Goal: Information Seeking & Learning: Learn about a topic

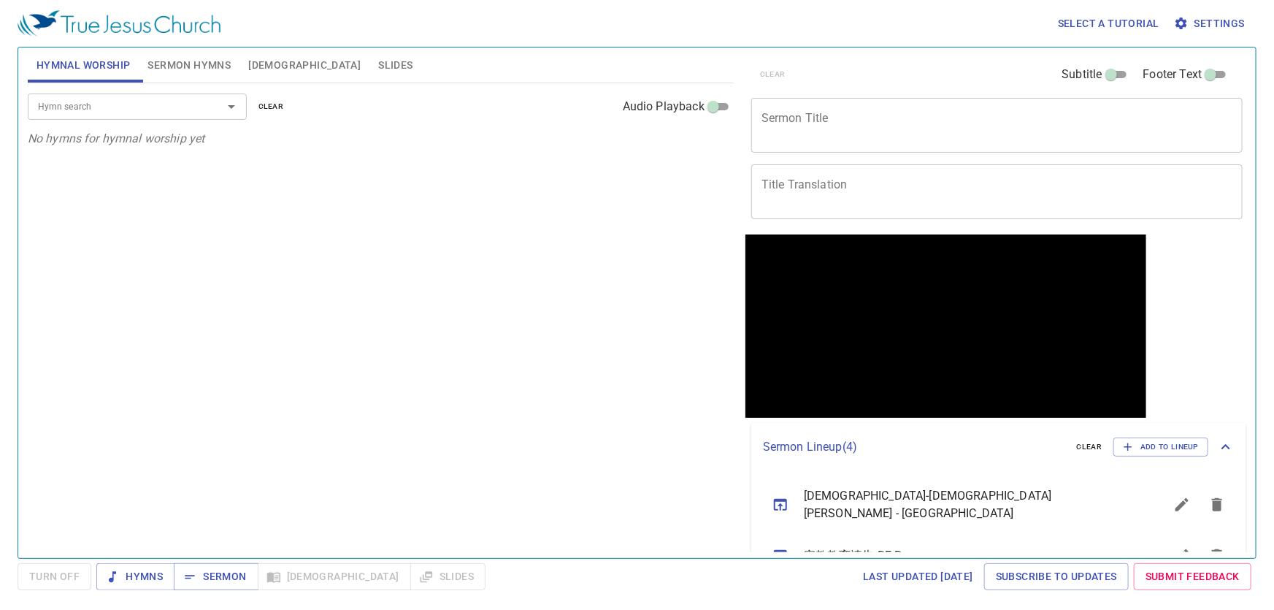
click at [378, 63] on span "Slides" at bounding box center [395, 65] width 34 height 18
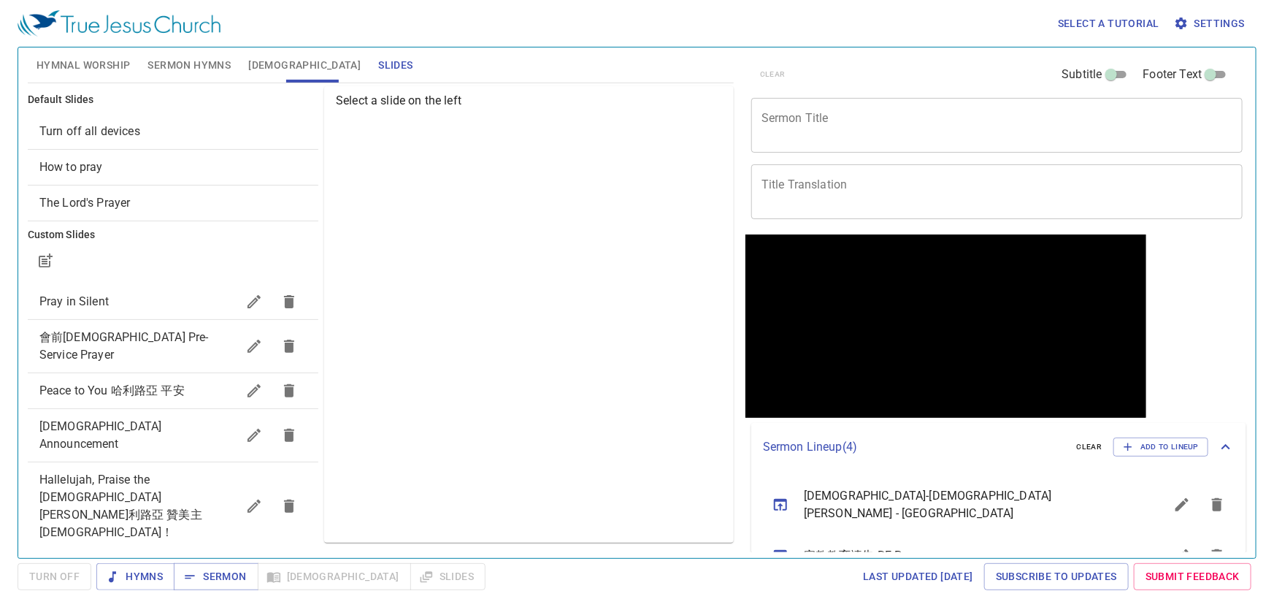
click at [83, 137] on span "Turn off all devices" at bounding box center [89, 131] width 101 height 14
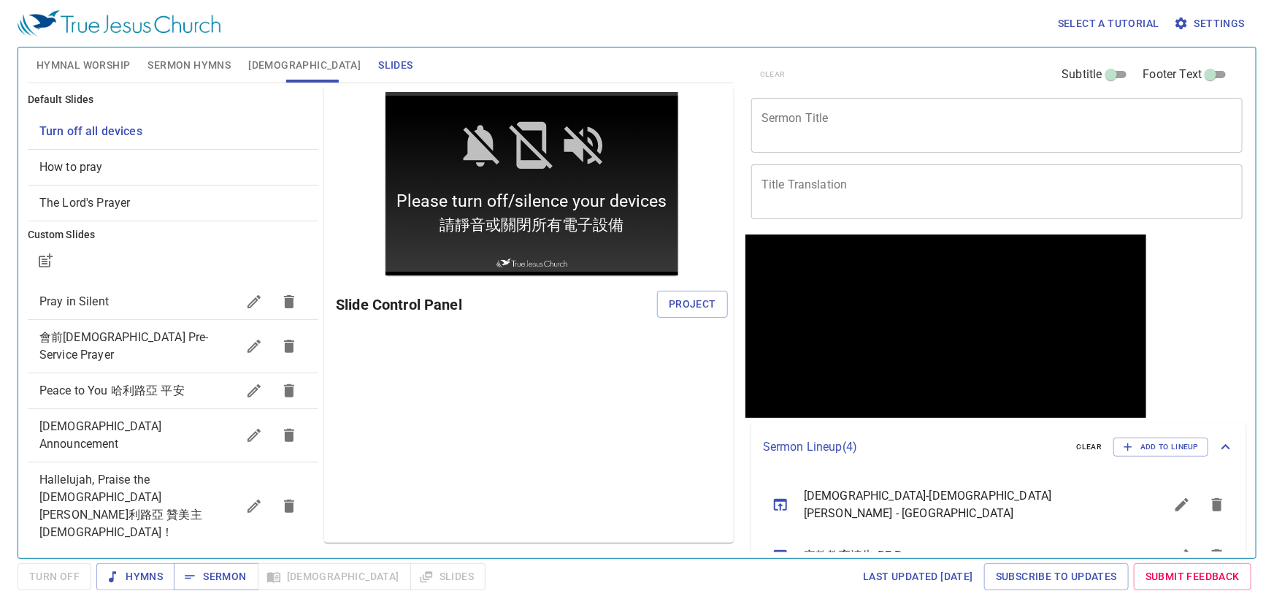
click at [87, 169] on span "How to pray" at bounding box center [71, 167] width 64 height 14
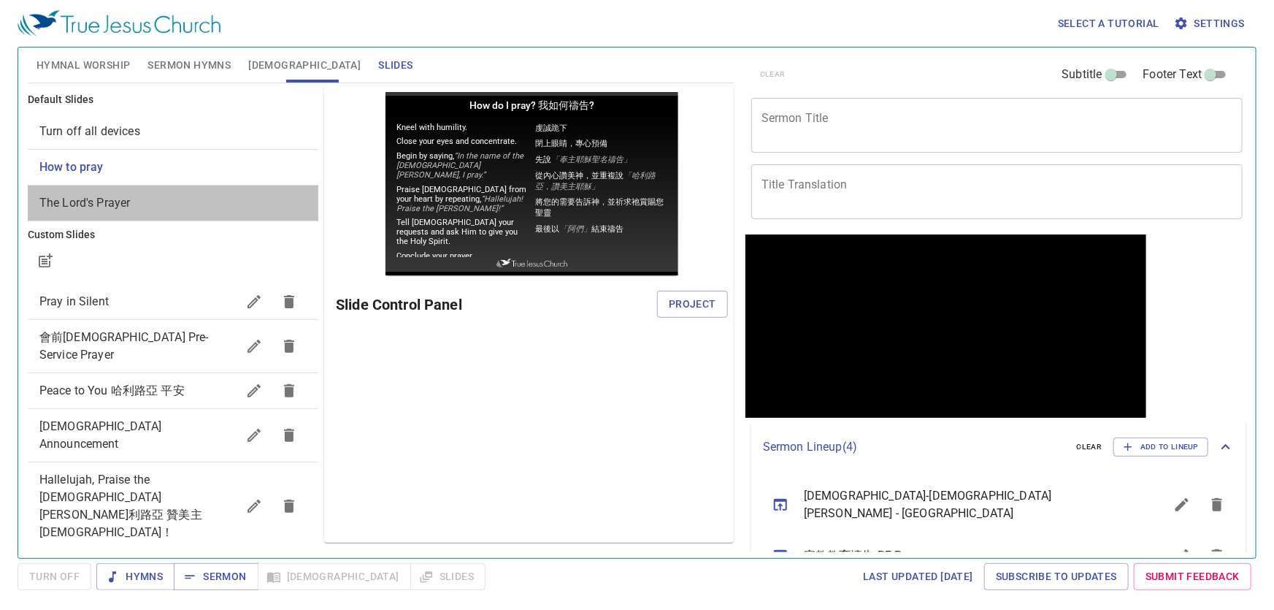
click at [85, 196] on span "The Lord's Prayer" at bounding box center [84, 203] width 91 height 14
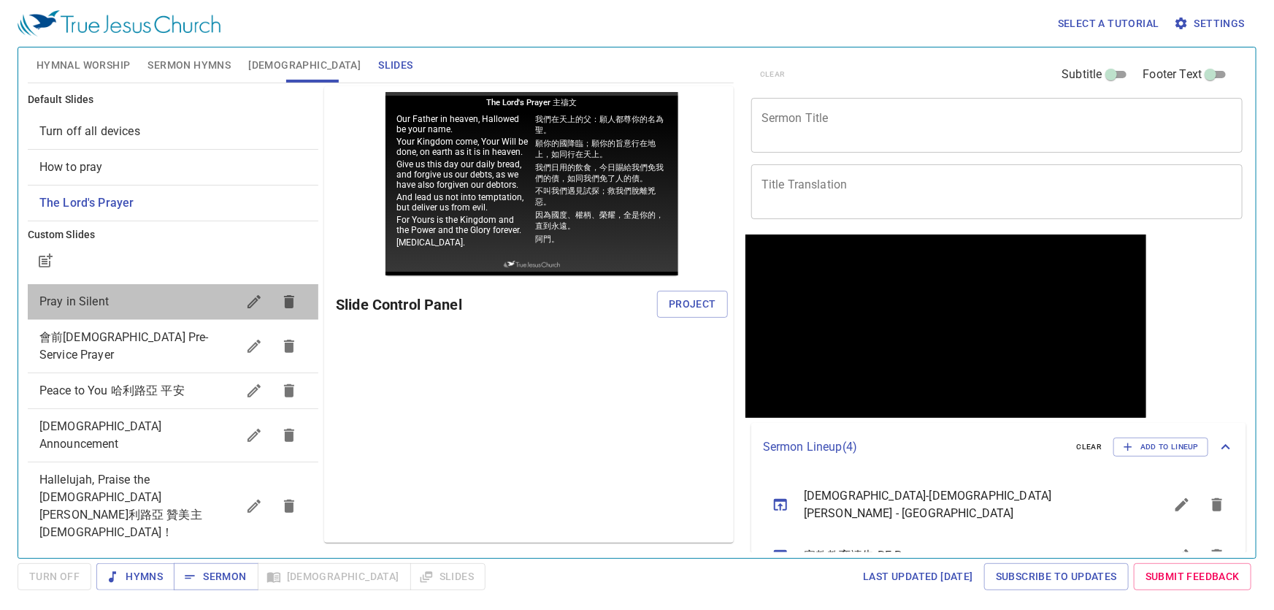
click at [164, 308] on span "Pray in Silent" at bounding box center [137, 302] width 197 height 18
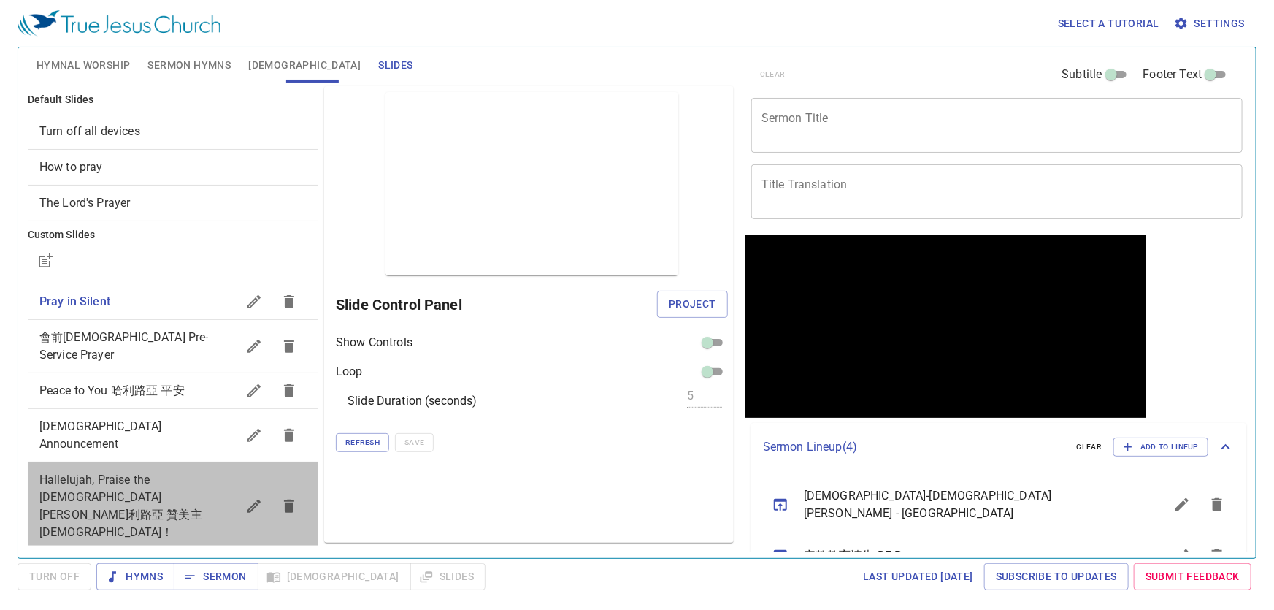
click at [150, 471] on span "Hallelujah, Praise the [DEMOGRAPHIC_DATA][PERSON_NAME]利路亞 贊美主[DEMOGRAPHIC_DATA]！" at bounding box center [137, 506] width 197 height 70
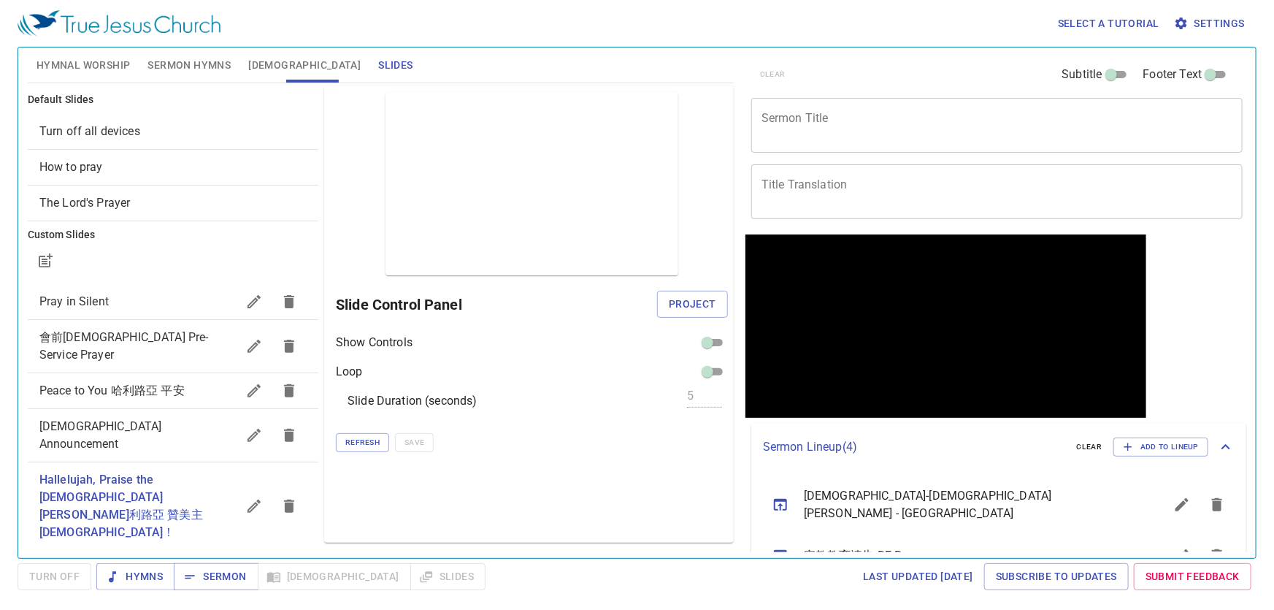
click at [138, 559] on span "2023 RE EOY" at bounding box center [137, 568] width 197 height 18
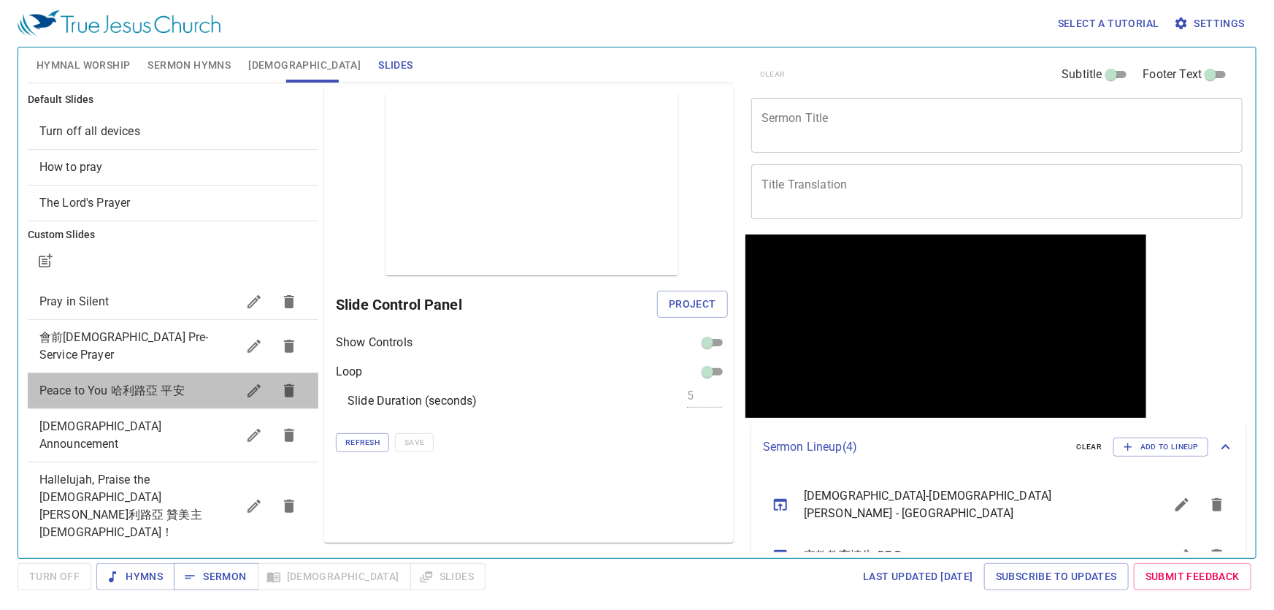
click at [158, 383] on span "Peace to You 哈利路亞 平安" at bounding box center [111, 390] width 145 height 14
click at [112, 137] on span "Turn off all devices" at bounding box center [89, 131] width 101 height 14
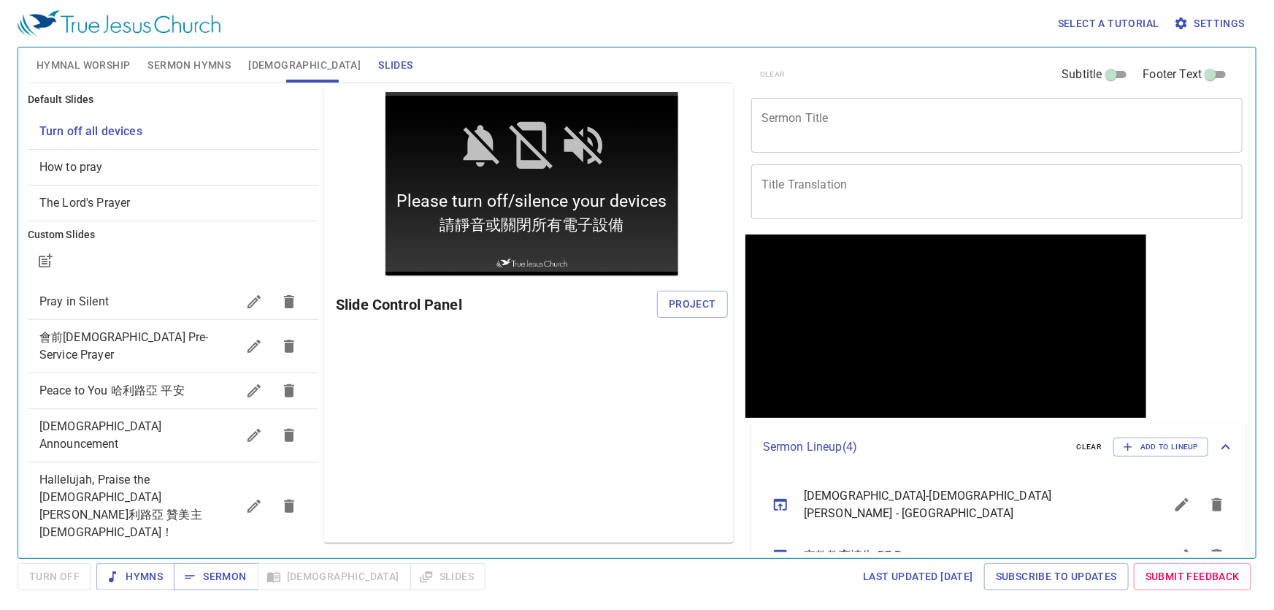
click at [201, 66] on span "Sermon Hymns" at bounding box center [188, 65] width 83 height 18
